Goal: Task Accomplishment & Management: Manage account settings

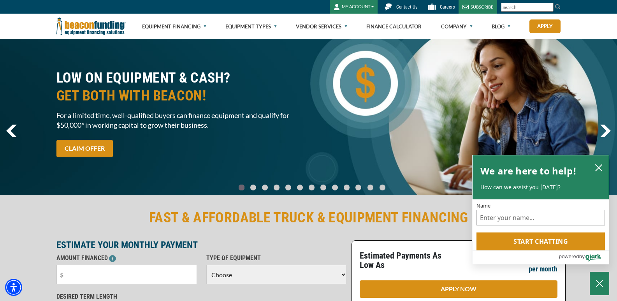
click at [361, 5] on button "MY ACCOUNT" at bounding box center [354, 7] width 48 height 14
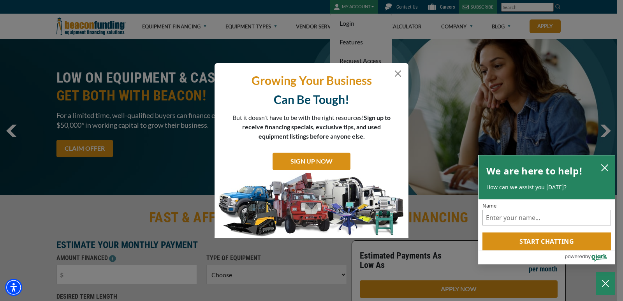
click at [351, 25] on div "Growing Your Business Can Be Tough! But it doesn't have to be with the right re…" at bounding box center [311, 150] width 623 height 301
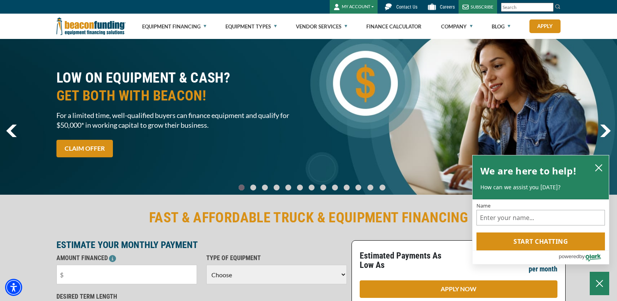
click at [361, 7] on button "MY ACCOUNT" at bounding box center [354, 7] width 48 height 14
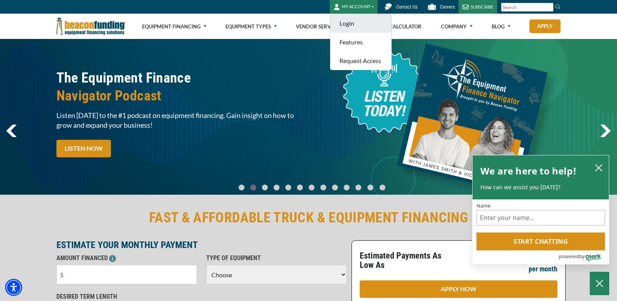
click at [345, 22] on link "Login" at bounding box center [361, 23] width 62 height 19
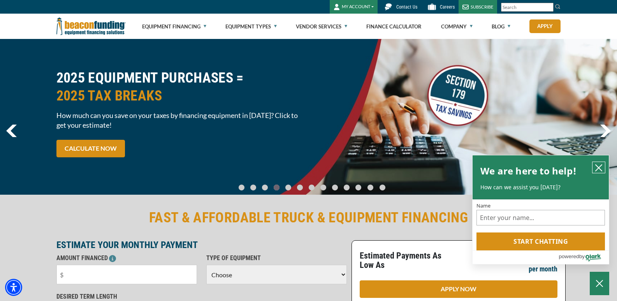
click at [599, 165] on icon "close chatbox" at bounding box center [599, 168] width 8 height 8
